Goal: Task Accomplishment & Management: Complete application form

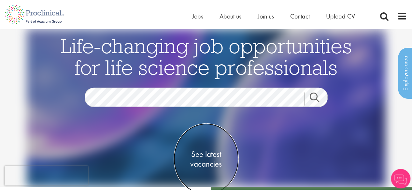
click at [209, 153] on span "See latest vacancies" at bounding box center [205, 159] width 65 height 20
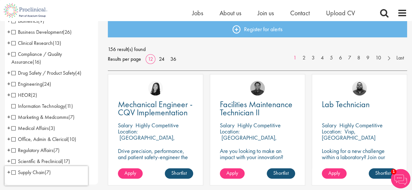
scroll to position [73, 0]
click at [11, 104] on span "Information Technology" at bounding box center [38, 105] width 54 height 7
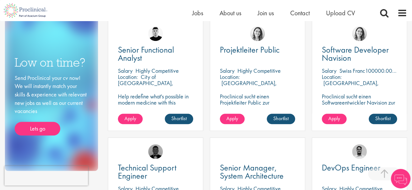
scroll to position [244, 0]
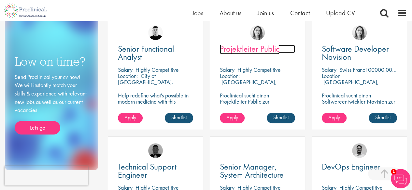
click at [260, 48] on span "Projektleiter Public" at bounding box center [250, 48] width 60 height 11
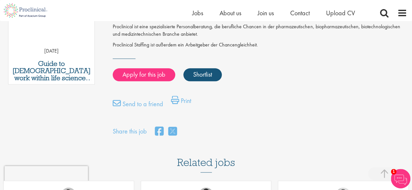
scroll to position [381, 0]
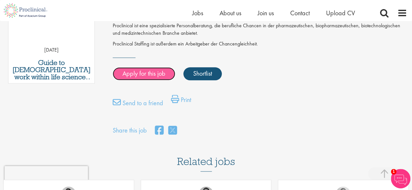
click at [155, 73] on link "Apply for this job" at bounding box center [144, 73] width 62 height 13
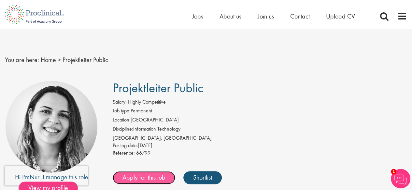
click at [128, 181] on link "Apply for this job" at bounding box center [144, 177] width 62 height 13
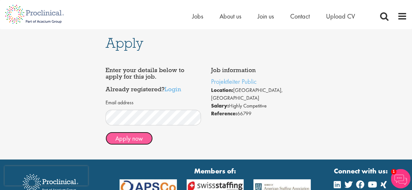
click at [134, 141] on button "Apply now" at bounding box center [128, 138] width 47 height 13
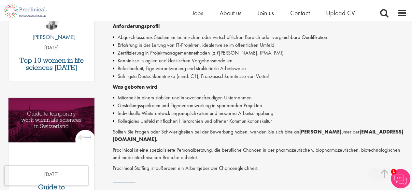
scroll to position [256, 0]
drag, startPoint x: 300, startPoint y: 131, endPoint x: 335, endPoint y: 134, distance: 35.2
click at [335, 134] on strong "[PERSON_NAME]" at bounding box center [320, 132] width 42 height 7
copy strong "[PERSON_NAME]"
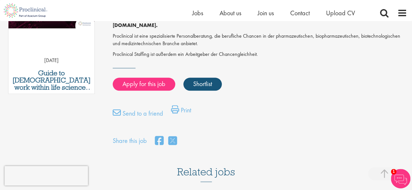
scroll to position [371, 0]
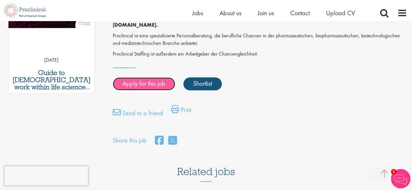
click at [161, 87] on link "Apply for this job" at bounding box center [144, 83] width 62 height 13
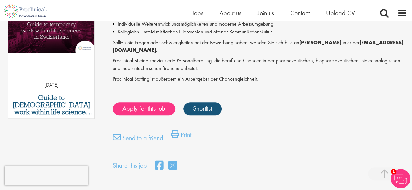
scroll to position [346, 0]
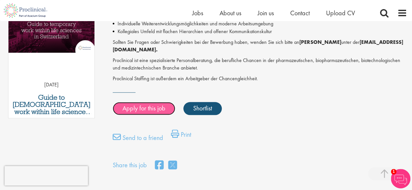
click at [146, 108] on link "Apply for this job" at bounding box center [144, 108] width 62 height 13
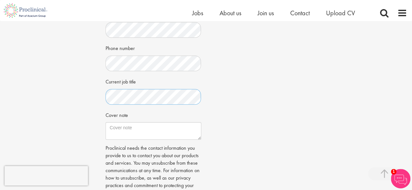
scroll to position [167, 0]
click at [201, 140] on div "Enter your details and choose a CV CV in the cloud? Upload using Dropbox or Goo…" at bounding box center [153, 54] width 105 height 330
click at [199, 139] on textarea "Cover note" at bounding box center [153, 132] width 96 height 18
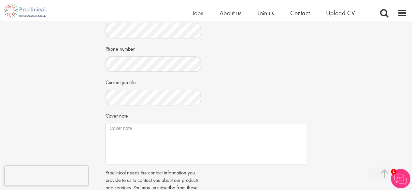
drag, startPoint x: 199, startPoint y: 139, endPoint x: 386, endPoint y: 164, distance: 188.0
click at [386, 164] on div "Apply Job information Projektleiter Public Location: Biel, Schweiz Salary: High…" at bounding box center [205, 54] width 421 height 398
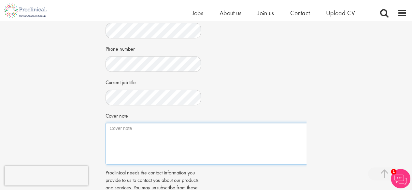
click at [285, 136] on textarea "Cover note" at bounding box center [246, 144] width 282 height 42
paste textarea "Sehr geehrte Frau Ergiydiren Ihre Ausschreibung für die Position Projektleiter …"
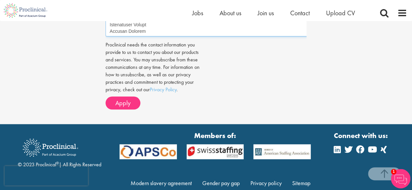
scroll to position [295, 0]
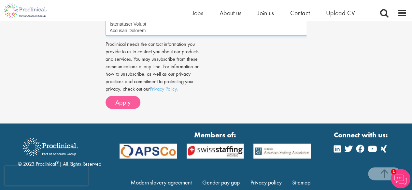
type textarea "Sehr geehrte Frau Ergiydiren Ihre Ausschreibung für die Position Projektleiter …"
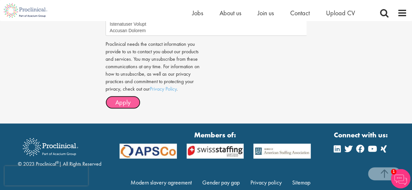
click at [128, 102] on span "Apply" at bounding box center [122, 102] width 15 height 8
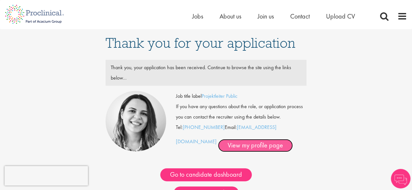
click at [218, 143] on link "View my profile page" at bounding box center [255, 145] width 75 height 13
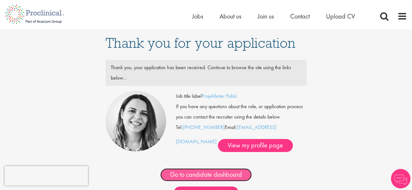
click at [225, 177] on link "Go to candidate dashboard" at bounding box center [205, 175] width 91 height 13
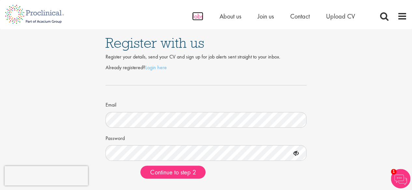
click at [198, 17] on span "Jobs" at bounding box center [197, 16] width 11 height 8
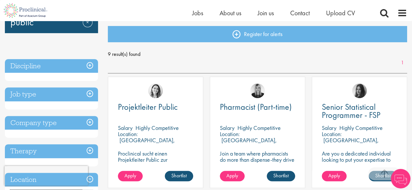
scroll to position [100, 0]
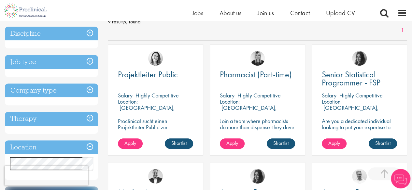
click at [151, 88] on div "Projektleiter Public [GEOGRAPHIC_DATA] Highly Competitive Location: [GEOGRAPHIC…" at bounding box center [155, 100] width 95 height 112
click at [138, 130] on p "Proclinical sucht einen Projektleiter Public zur dauerhaften Verstärkung des Te…" at bounding box center [155, 133] width 75 height 31
click at [154, 104] on p "[GEOGRAPHIC_DATA], [GEOGRAPHIC_DATA]" at bounding box center [146, 111] width 57 height 14
click at [151, 75] on span "Projektleiter Public" at bounding box center [148, 74] width 60 height 11
